Goal: Task Accomplishment & Management: Manage account settings

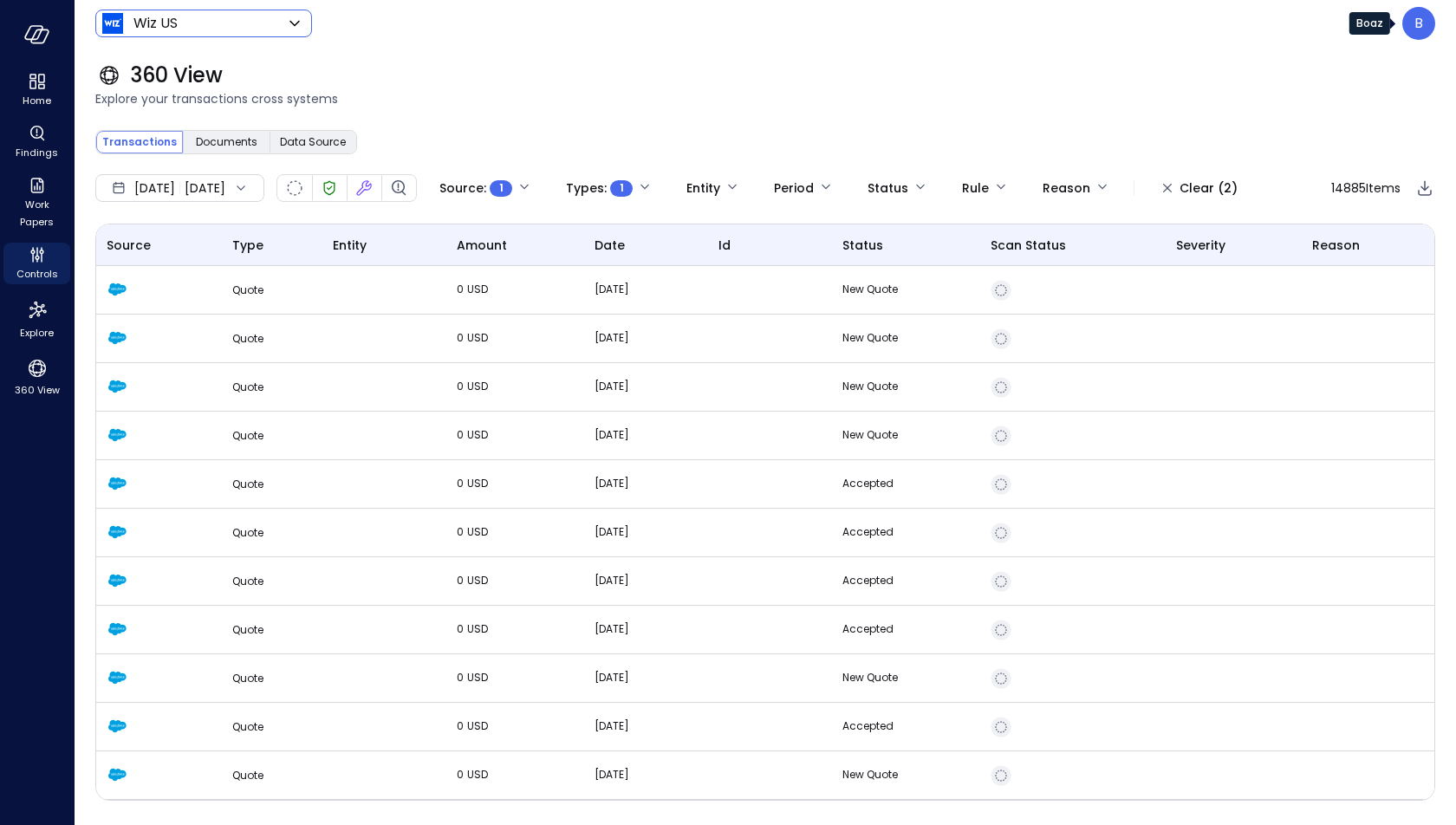
click at [1413, 31] on div "B" at bounding box center [1419, 23] width 33 height 33
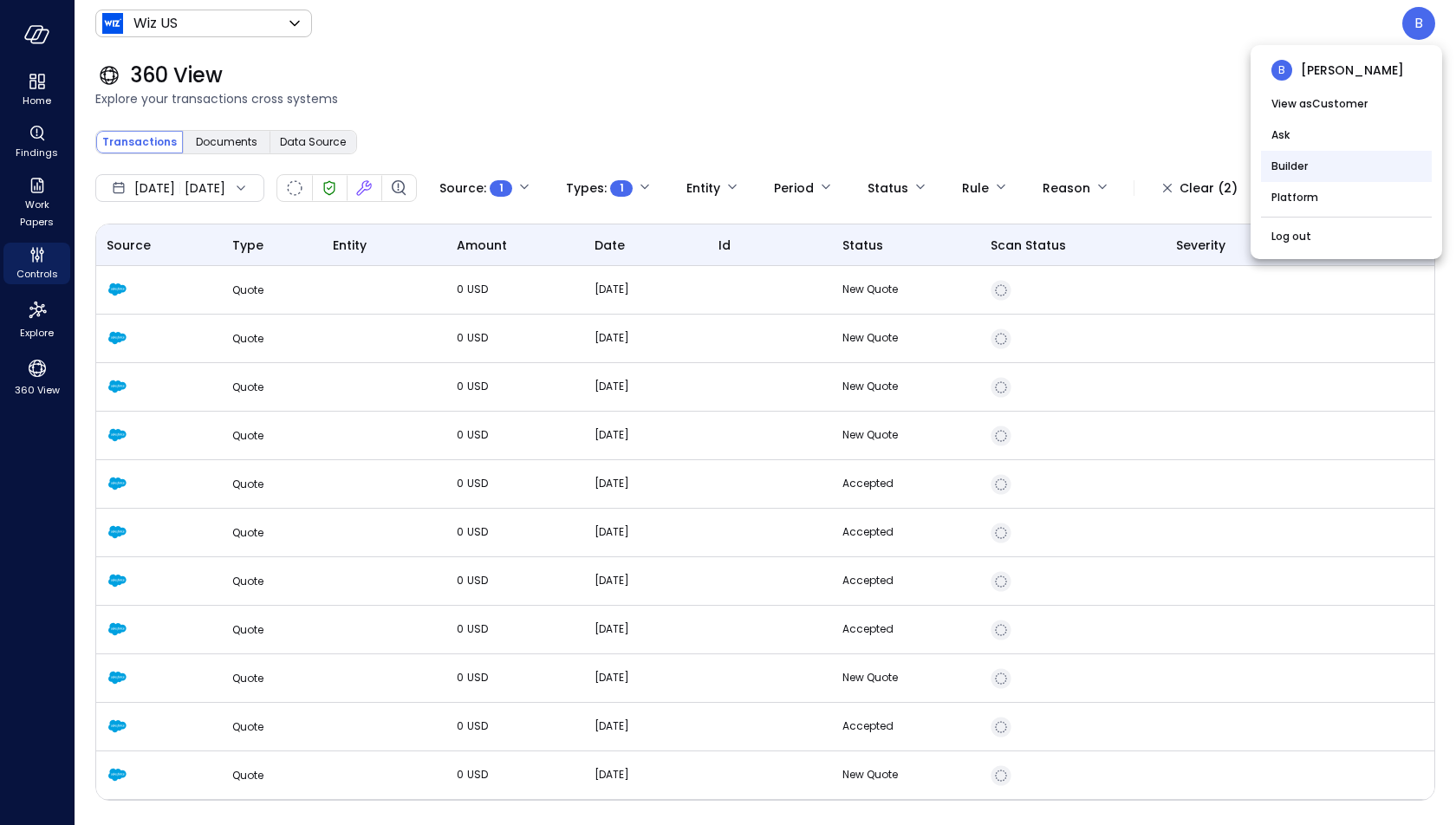
click at [1329, 166] on li "Builder" at bounding box center [1346, 166] width 171 height 31
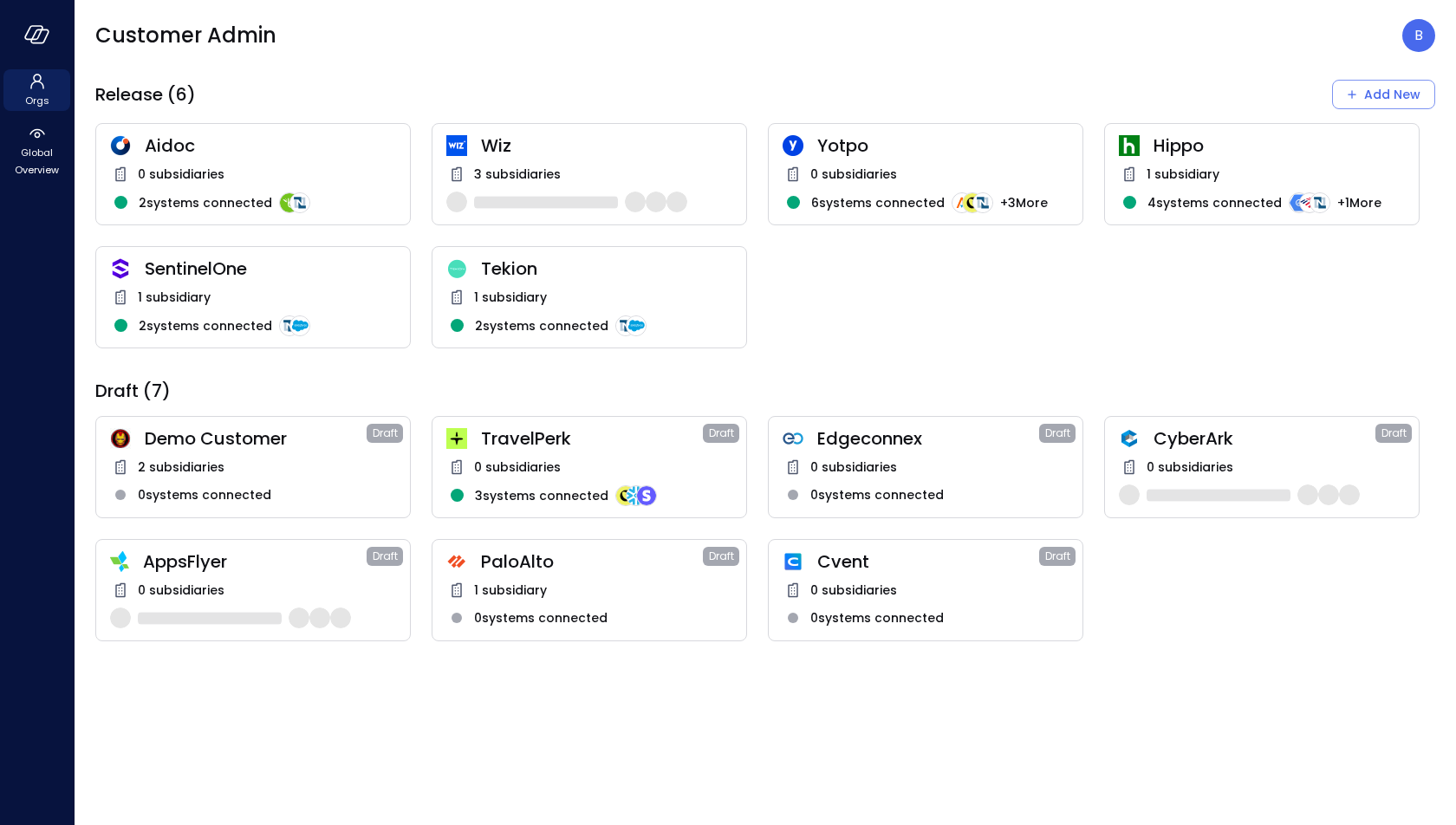
click at [876, 592] on span "0 subsidiaries" at bounding box center [853, 590] width 87 height 19
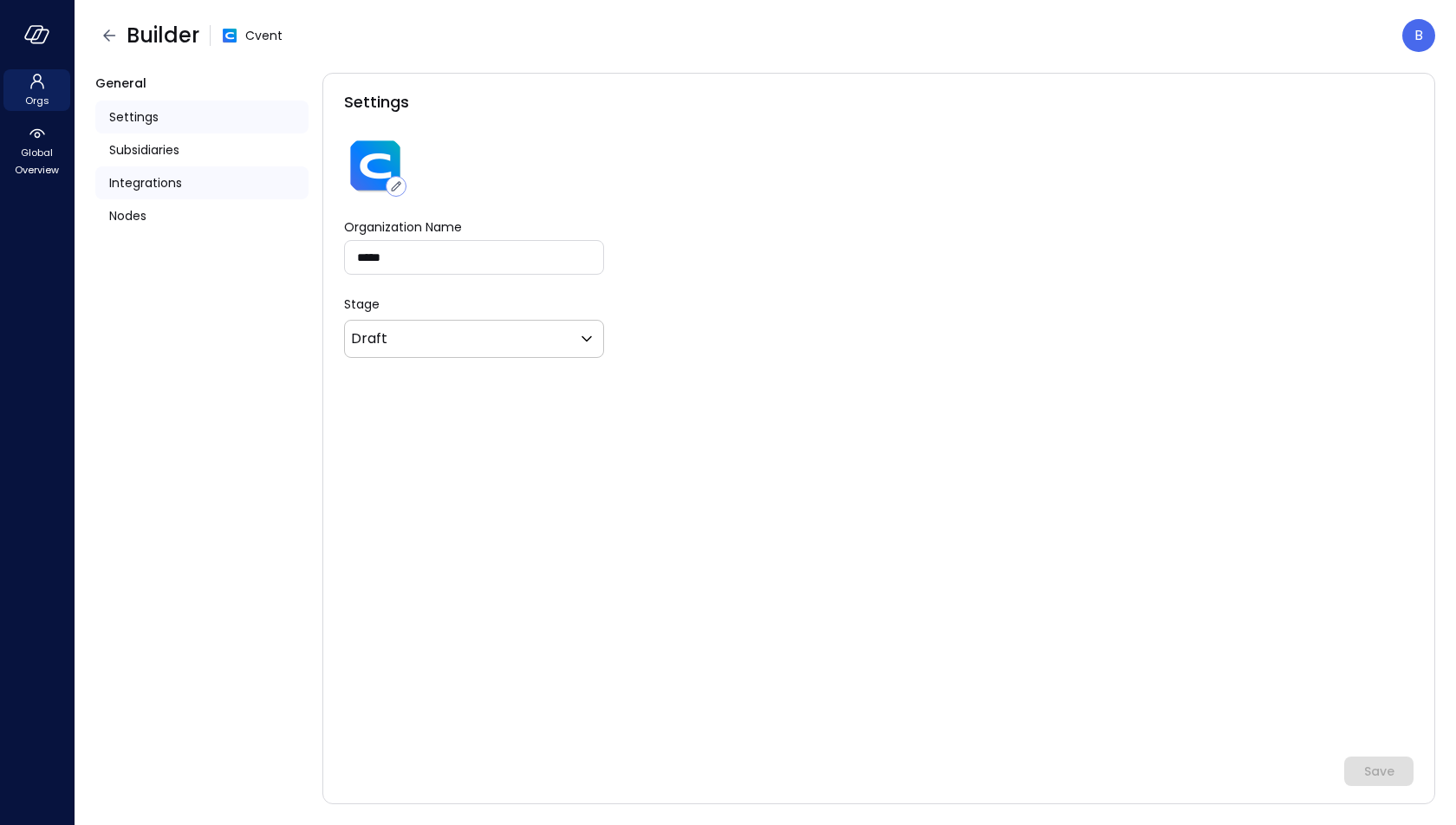
click at [181, 181] on span "Integrations" at bounding box center [145, 183] width 73 height 19
